Goal: Task Accomplishment & Management: Use online tool/utility

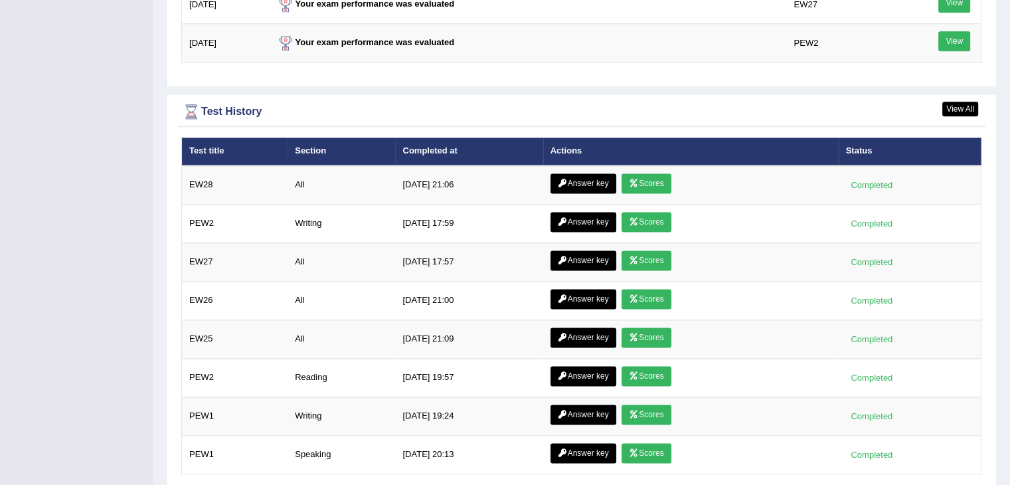
scroll to position [1769, 0]
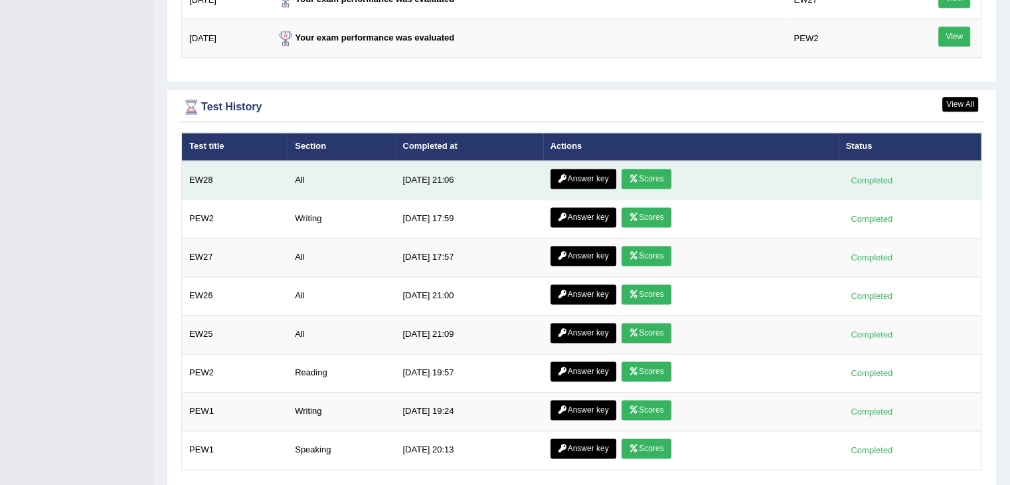
click at [579, 175] on link "Answer key" at bounding box center [584, 179] width 66 height 20
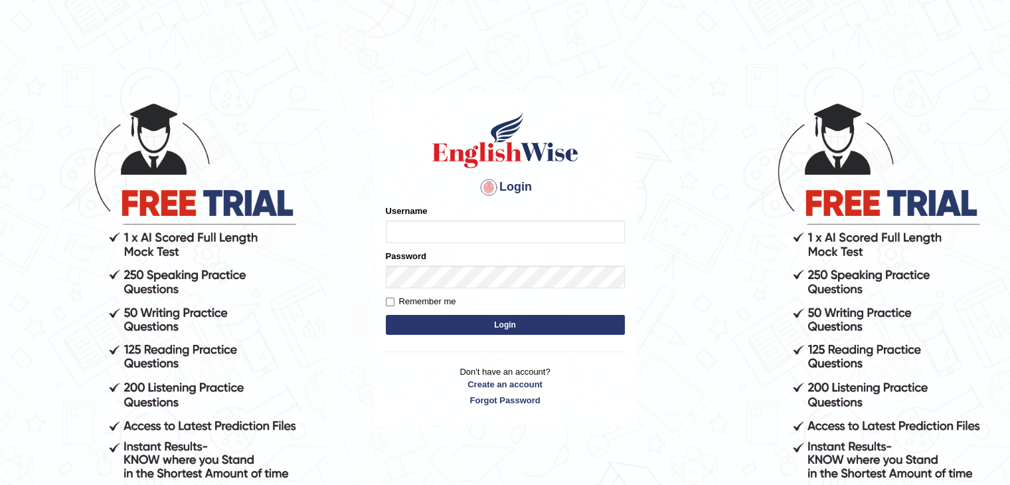
click at [506, 227] on input "Username" at bounding box center [505, 232] width 239 height 23
type input "0401809009"
click at [489, 318] on button "Login" at bounding box center [505, 325] width 239 height 20
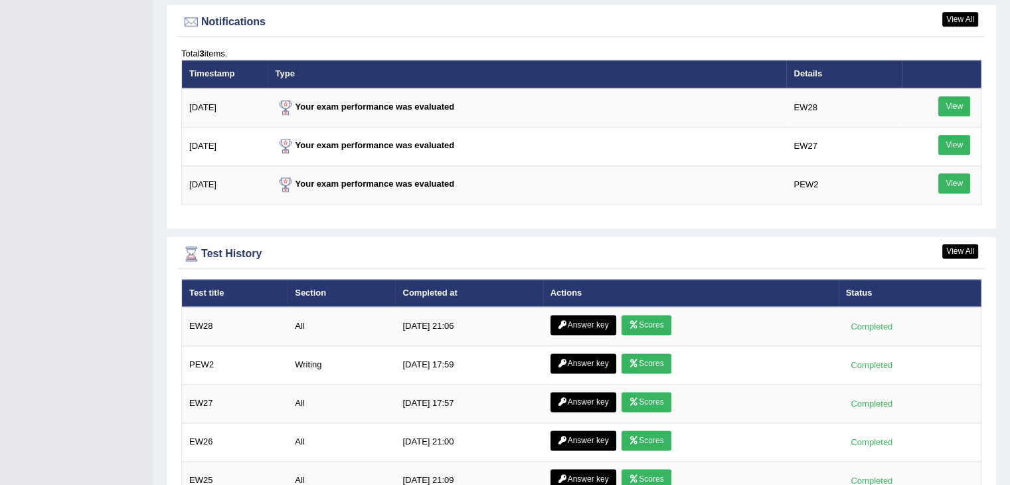
scroll to position [1708, 0]
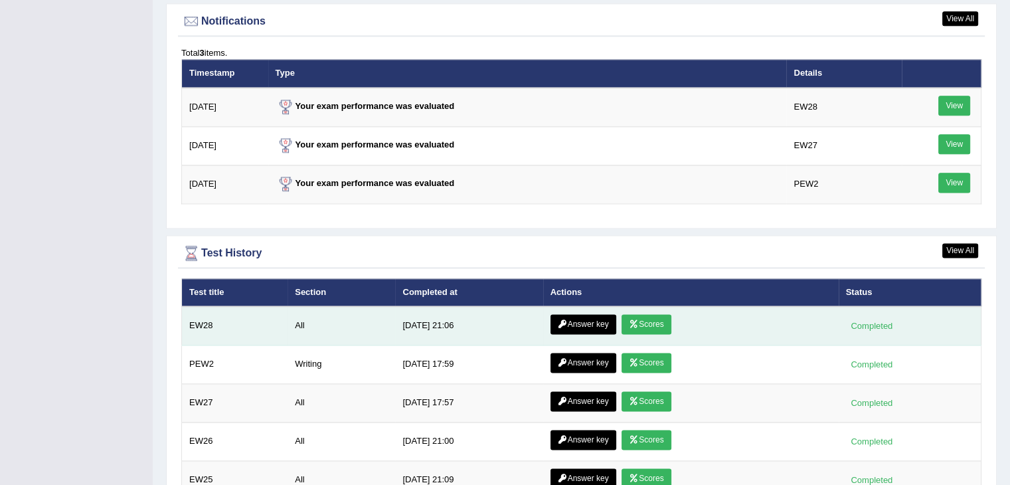
click at [571, 315] on link "Answer key" at bounding box center [584, 324] width 66 height 20
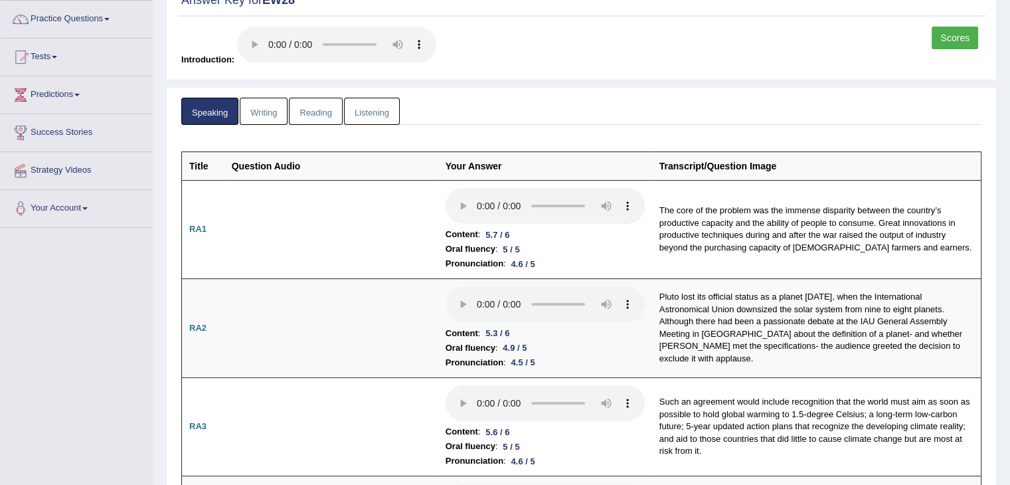
scroll to position [102, 0]
click at [381, 106] on link "Listening" at bounding box center [372, 111] width 56 height 27
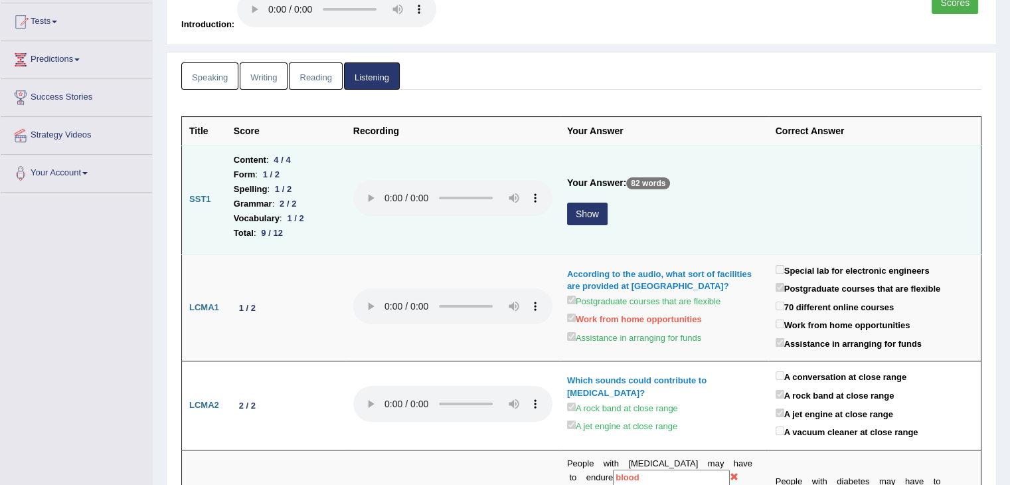
scroll to position [140, 0]
click at [591, 209] on button "Show" at bounding box center [587, 212] width 41 height 23
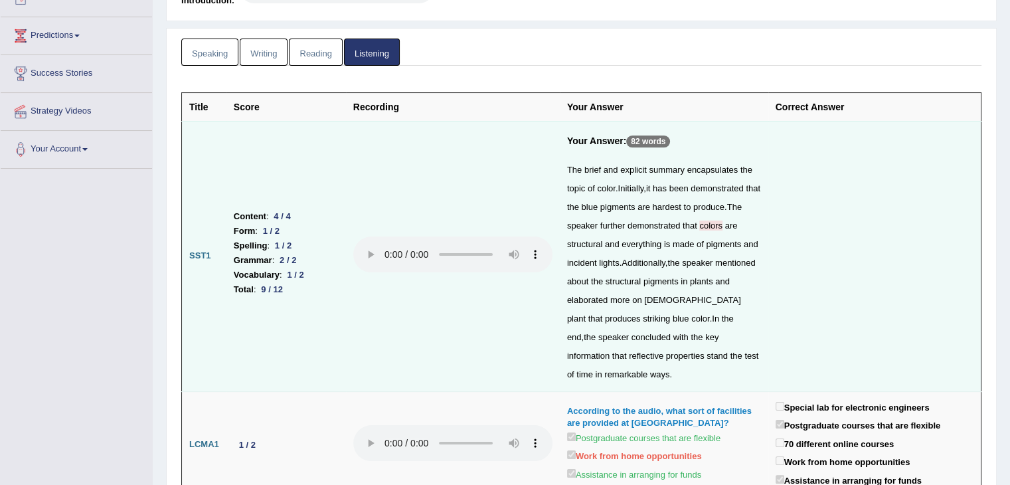
scroll to position [163, 0]
click at [710, 227] on span "colors" at bounding box center [711, 224] width 23 height 10
click at [712, 224] on span "colors" at bounding box center [711, 224] width 23 height 10
click at [710, 222] on span "colors" at bounding box center [711, 224] width 23 height 10
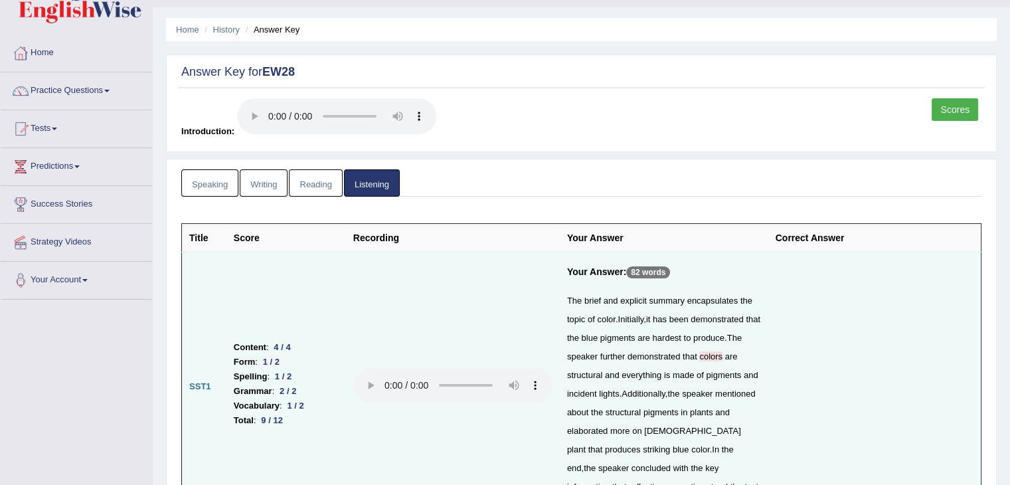
scroll to position [0, 0]
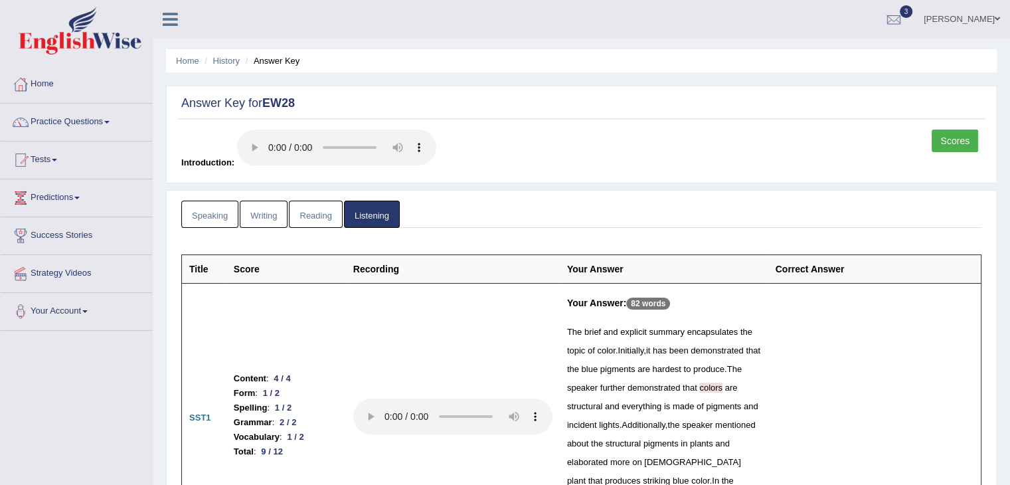
click at [319, 211] on link "Reading" at bounding box center [315, 214] width 53 height 27
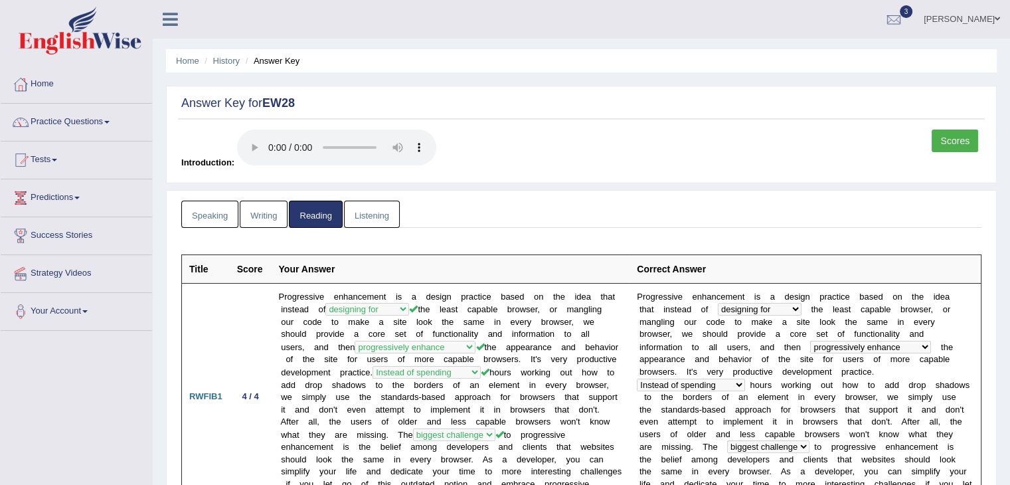
click at [260, 215] on link "Writing" at bounding box center [264, 214] width 48 height 27
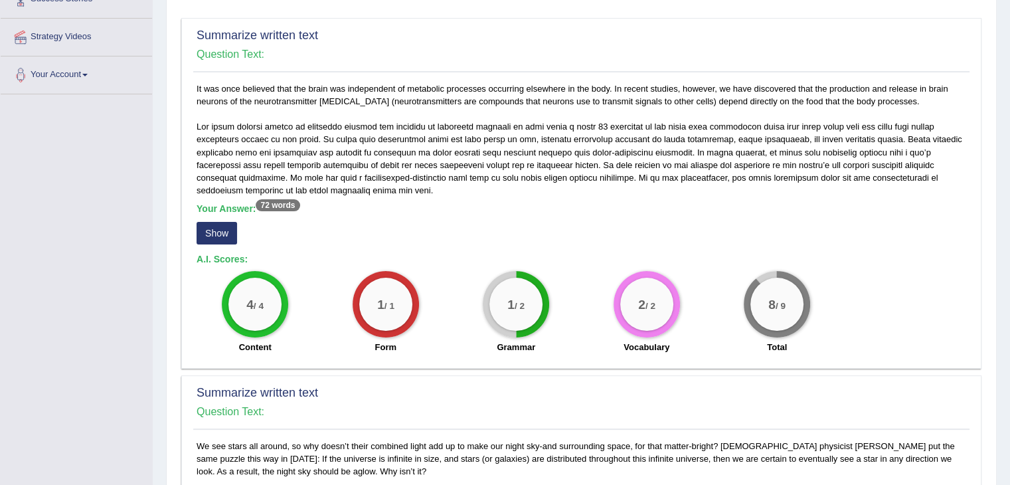
scroll to position [233, 0]
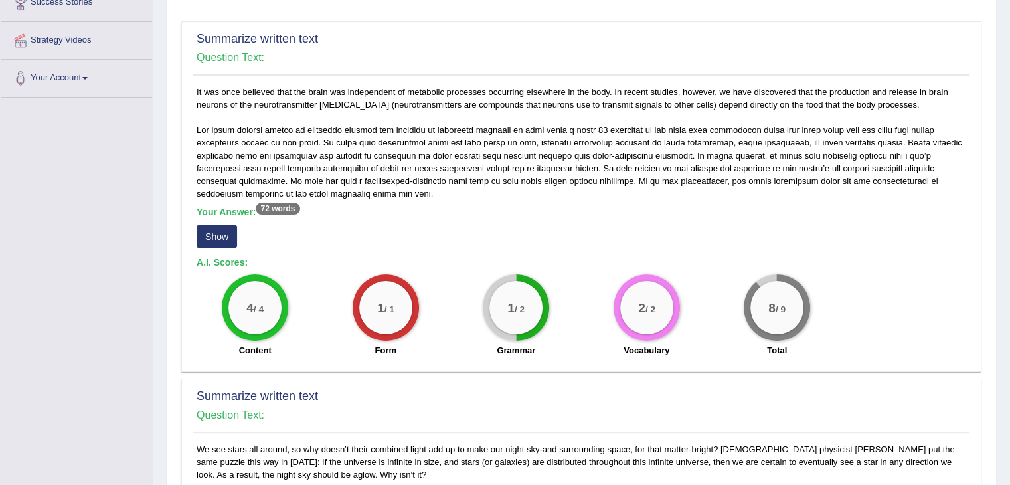
click at [217, 231] on button "Show" at bounding box center [217, 236] width 41 height 23
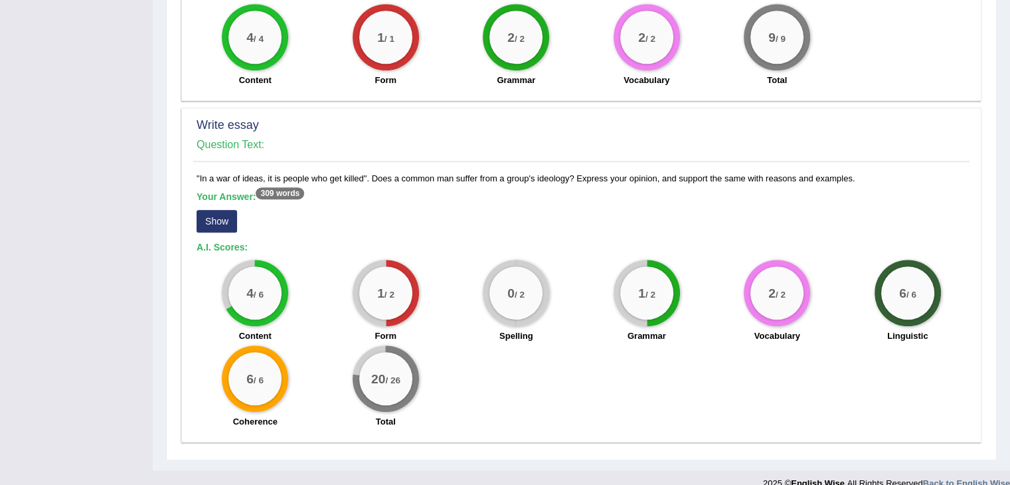
scroll to position [893, 0]
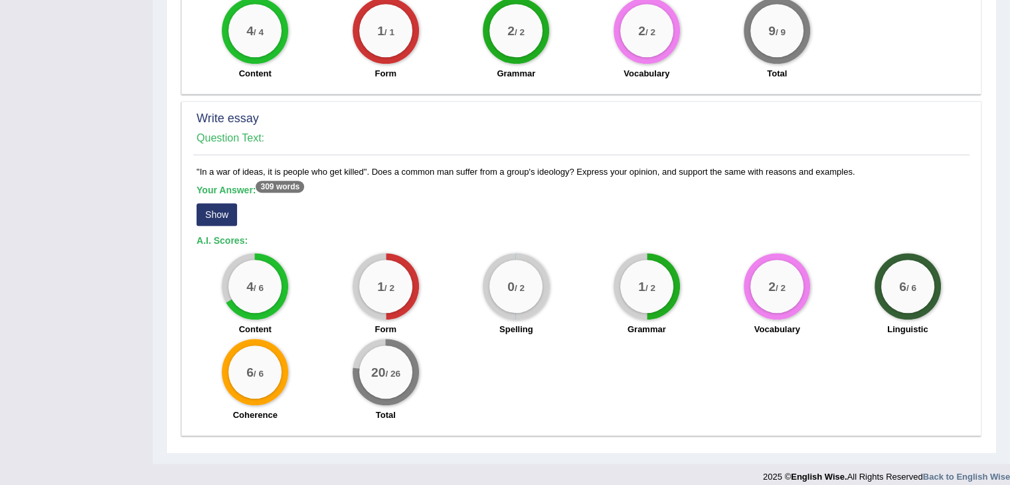
click at [221, 208] on button "Show" at bounding box center [217, 214] width 41 height 23
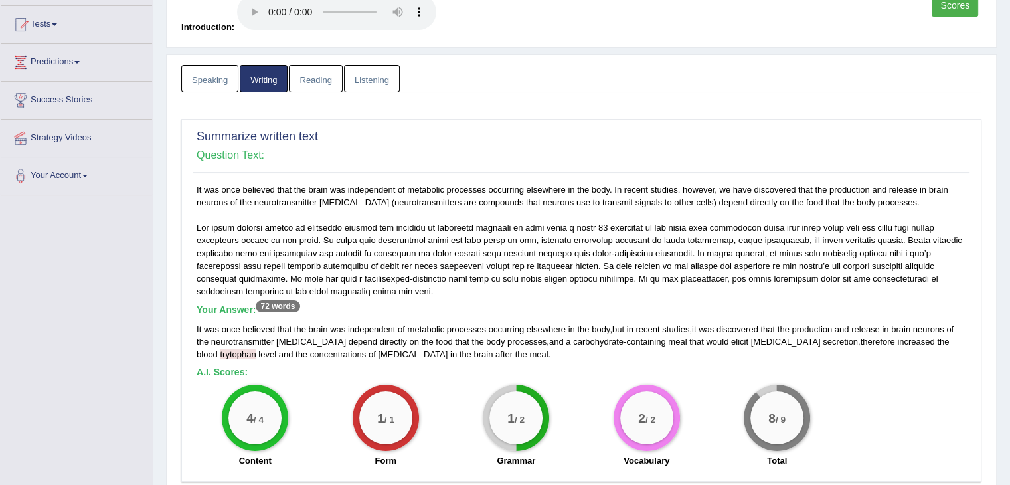
scroll to position [0, 0]
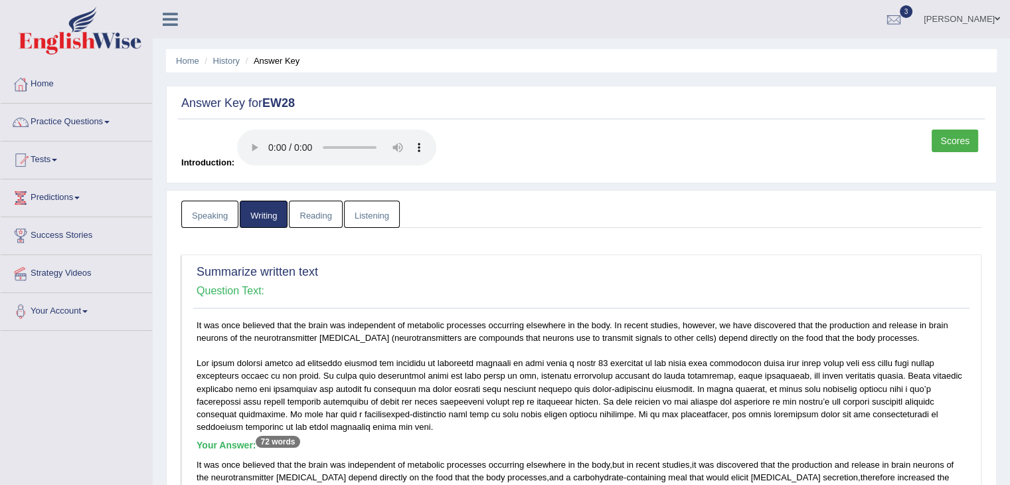
click at [221, 209] on link "Speaking" at bounding box center [209, 214] width 57 height 27
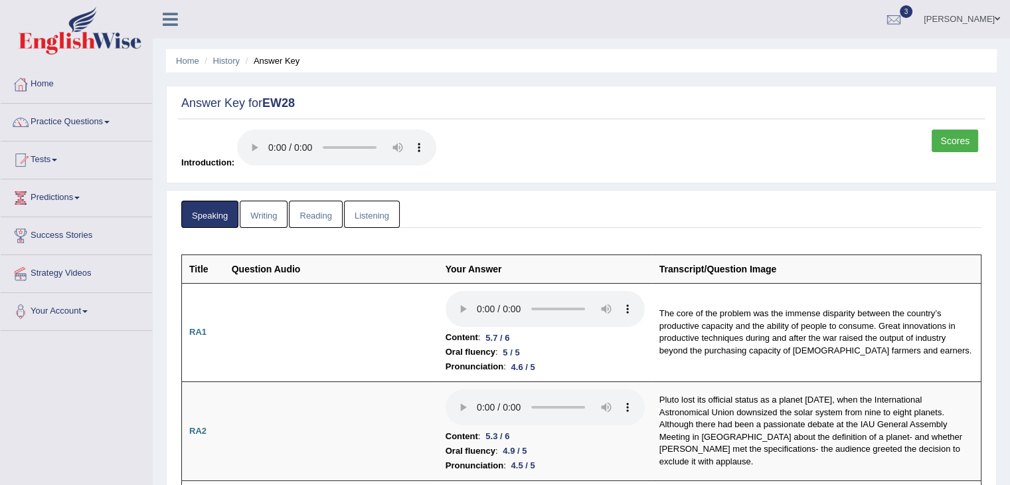
click at [37, 86] on link "Home" at bounding box center [76, 82] width 151 height 33
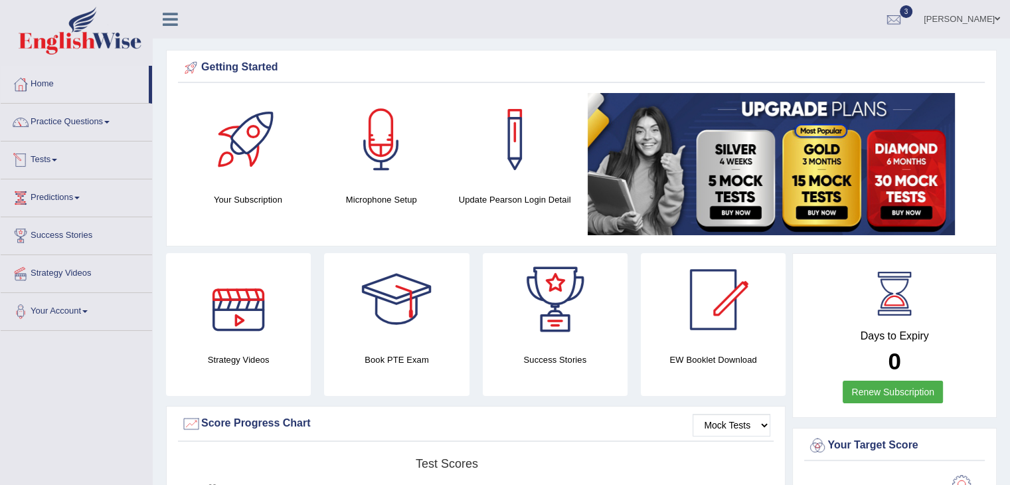
click at [56, 163] on link "Tests" at bounding box center [76, 158] width 151 height 33
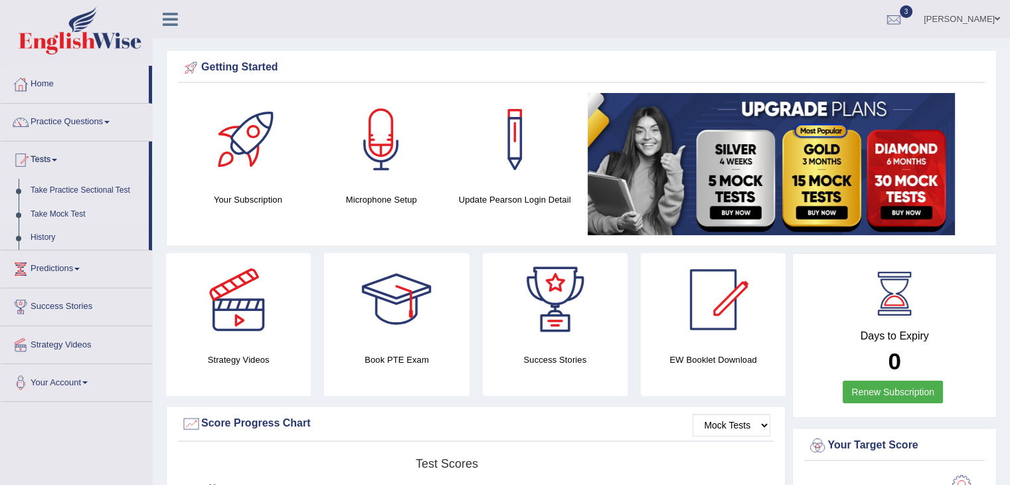
click at [47, 208] on link "Take Mock Test" at bounding box center [87, 215] width 124 height 24
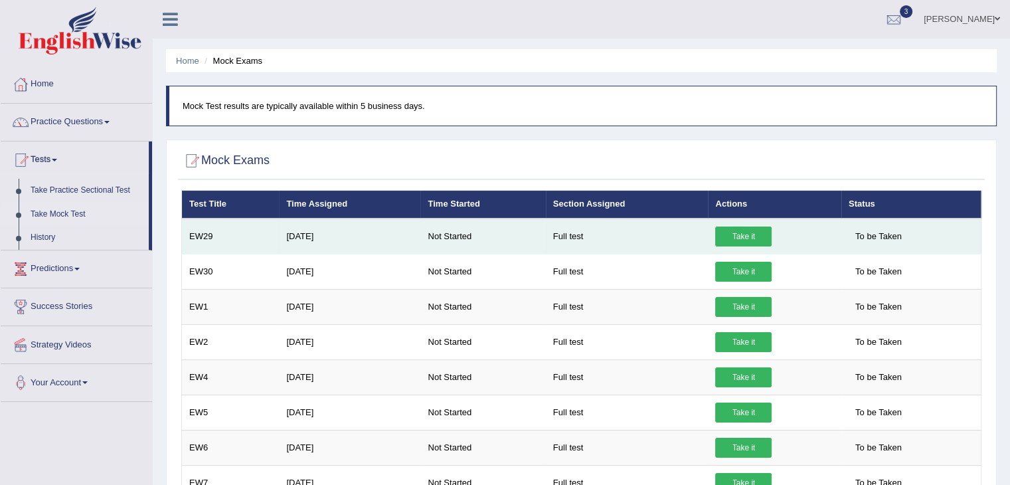
click at [730, 235] on link "Take it" at bounding box center [744, 237] width 56 height 20
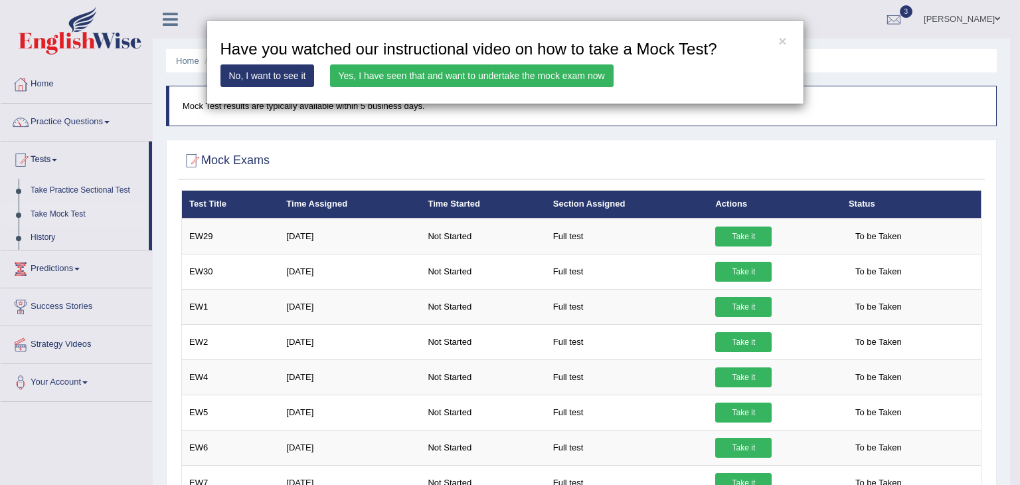
click at [565, 78] on link "Yes, I have seen that and want to undertake the mock exam now" at bounding box center [472, 75] width 284 height 23
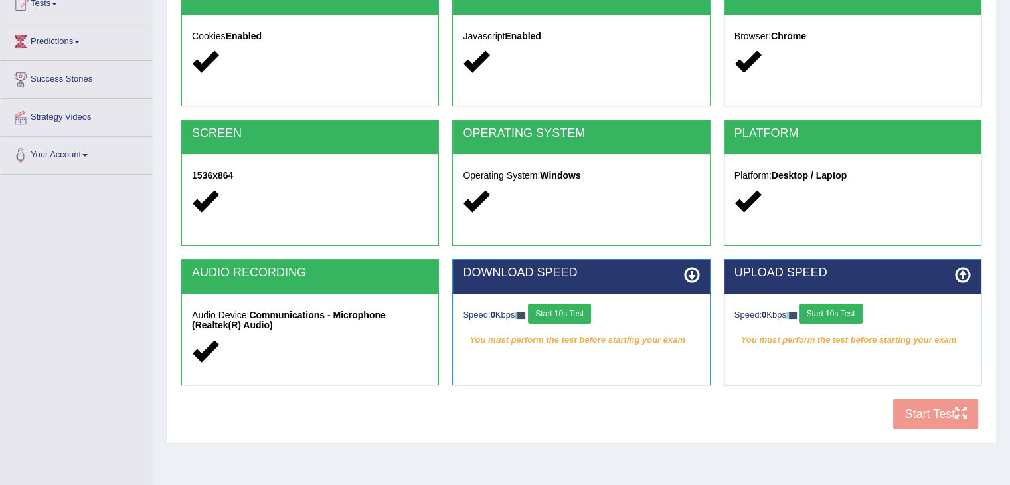
scroll to position [157, 0]
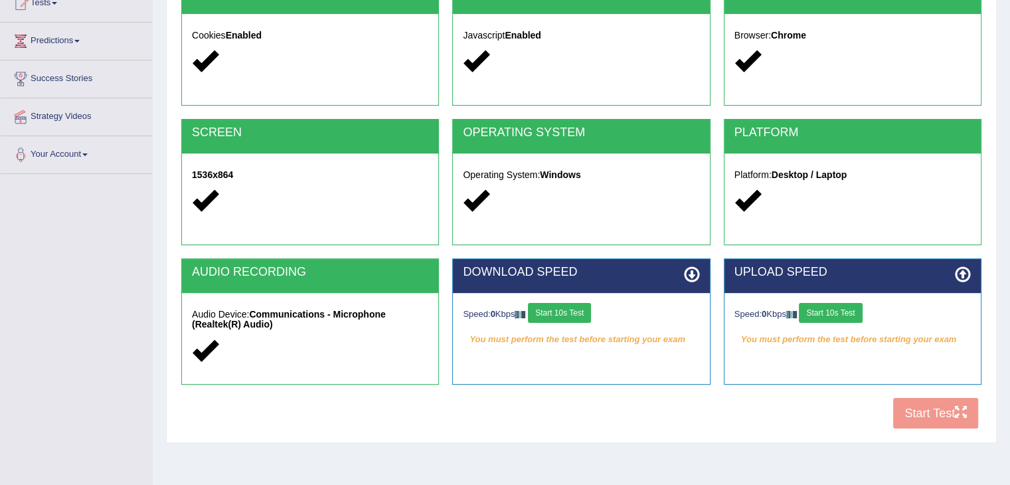
click at [582, 312] on button "Start 10s Test" at bounding box center [559, 313] width 63 height 20
click at [838, 309] on button "Start 10s Test" at bounding box center [830, 313] width 63 height 20
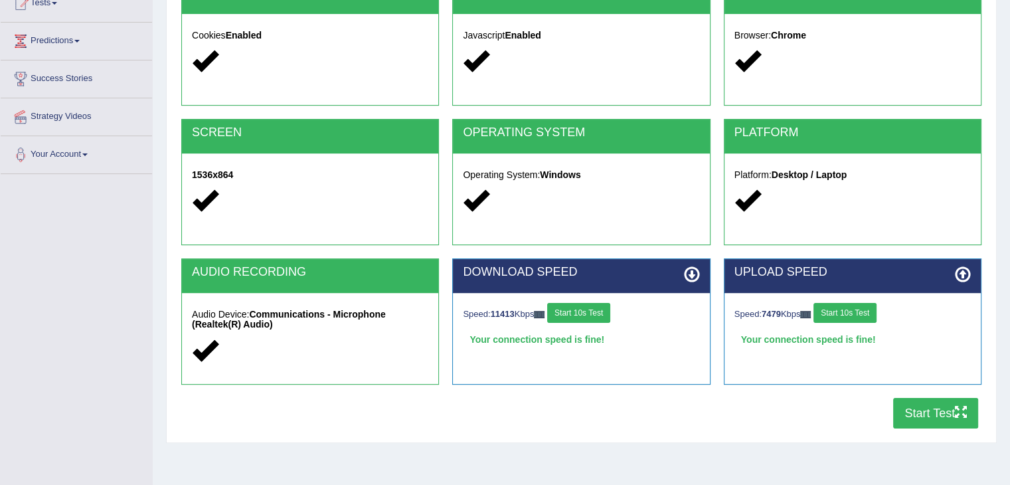
click at [917, 406] on button "Start Test" at bounding box center [936, 413] width 85 height 31
